Goal: Information Seeking & Learning: Learn about a topic

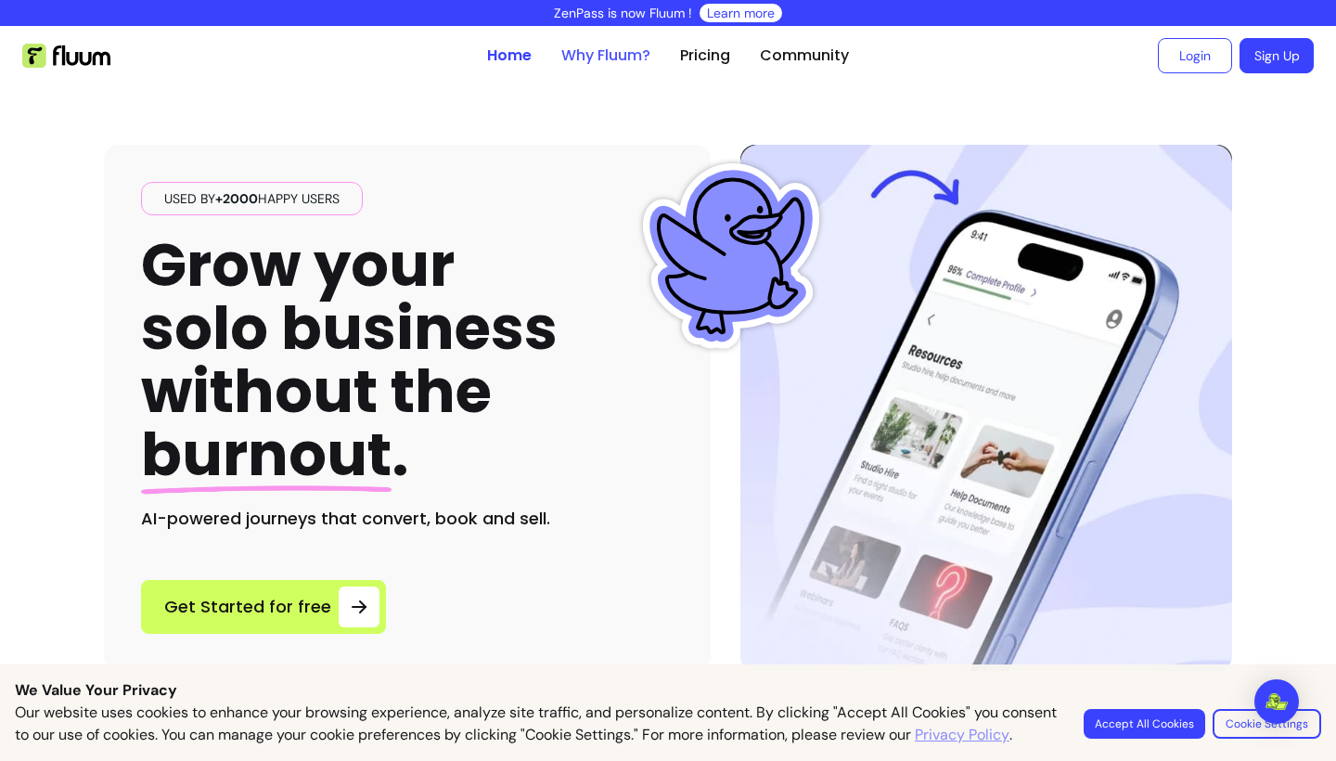
click at [586, 62] on link "Why Fluum?" at bounding box center [605, 56] width 89 height 22
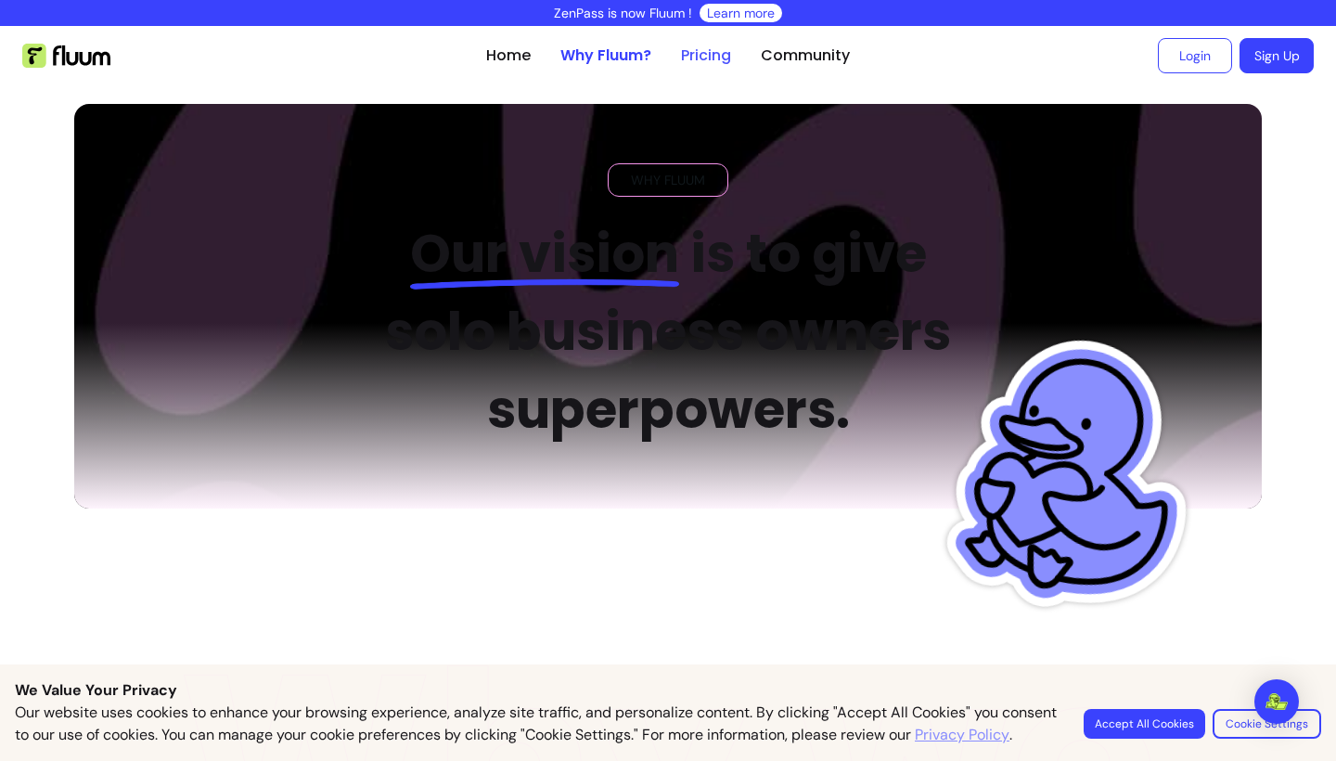
click at [697, 53] on link "Pricing" at bounding box center [706, 56] width 50 height 22
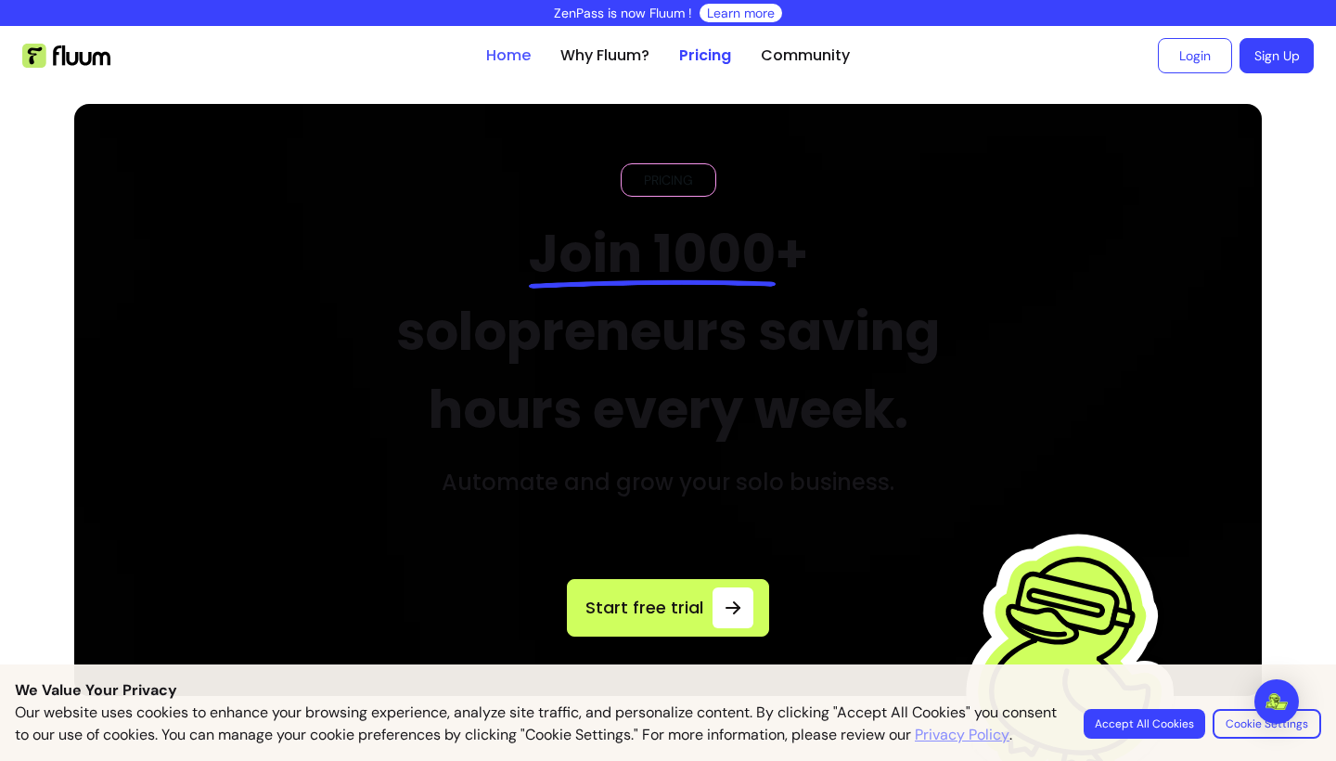
click at [511, 49] on link "Home" at bounding box center [508, 56] width 45 height 22
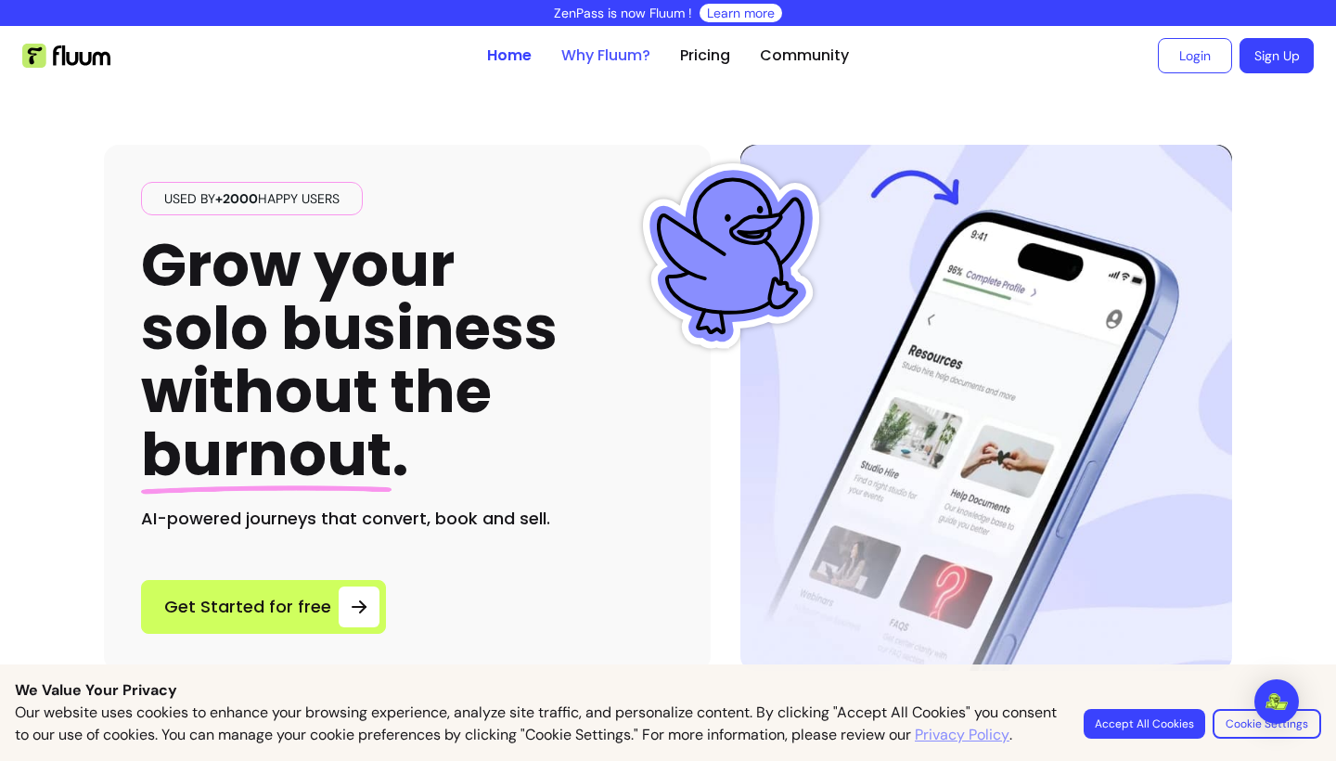
click at [618, 50] on link "Why Fluum?" at bounding box center [605, 56] width 89 height 22
